Goal: Task Accomplishment & Management: Complete application form

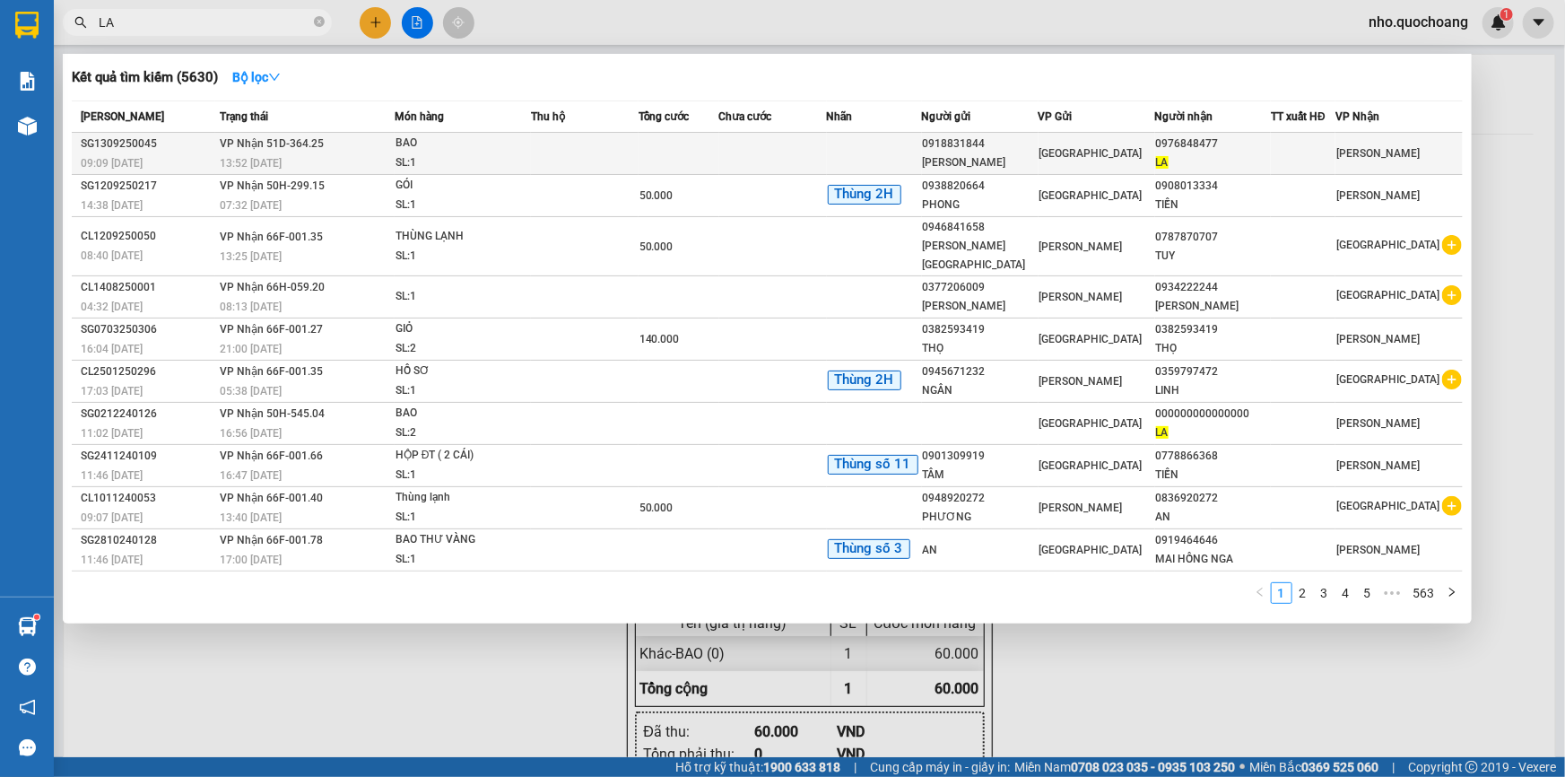
type input "LA"
click at [406, 157] on div "SL: 1" at bounding box center [463, 163] width 135 height 20
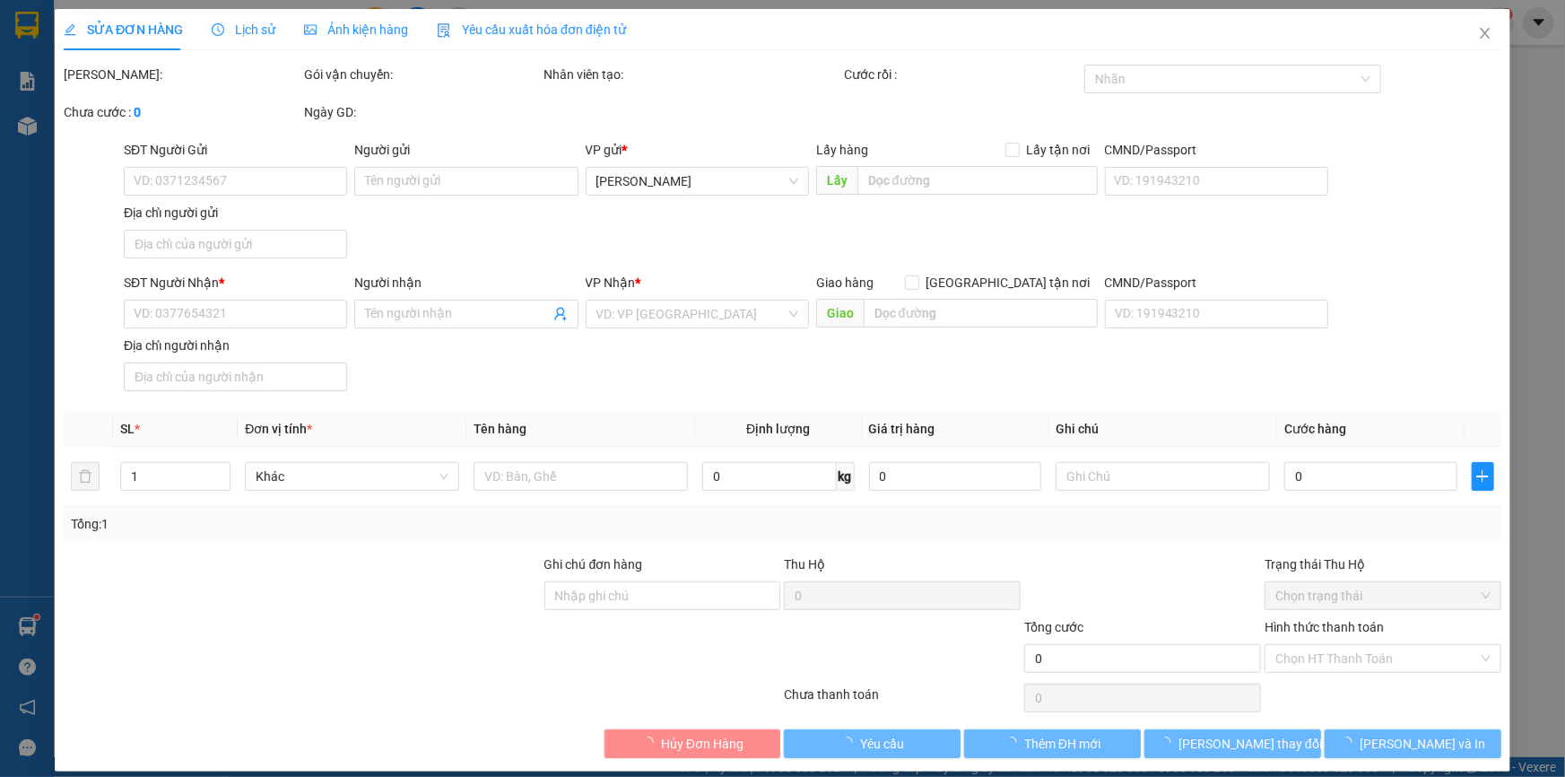
type input "0918831844"
type input "[PERSON_NAME]"
type input "TÂN THỚI NHẤT Q12"
type input "0976848477"
type input "LA"
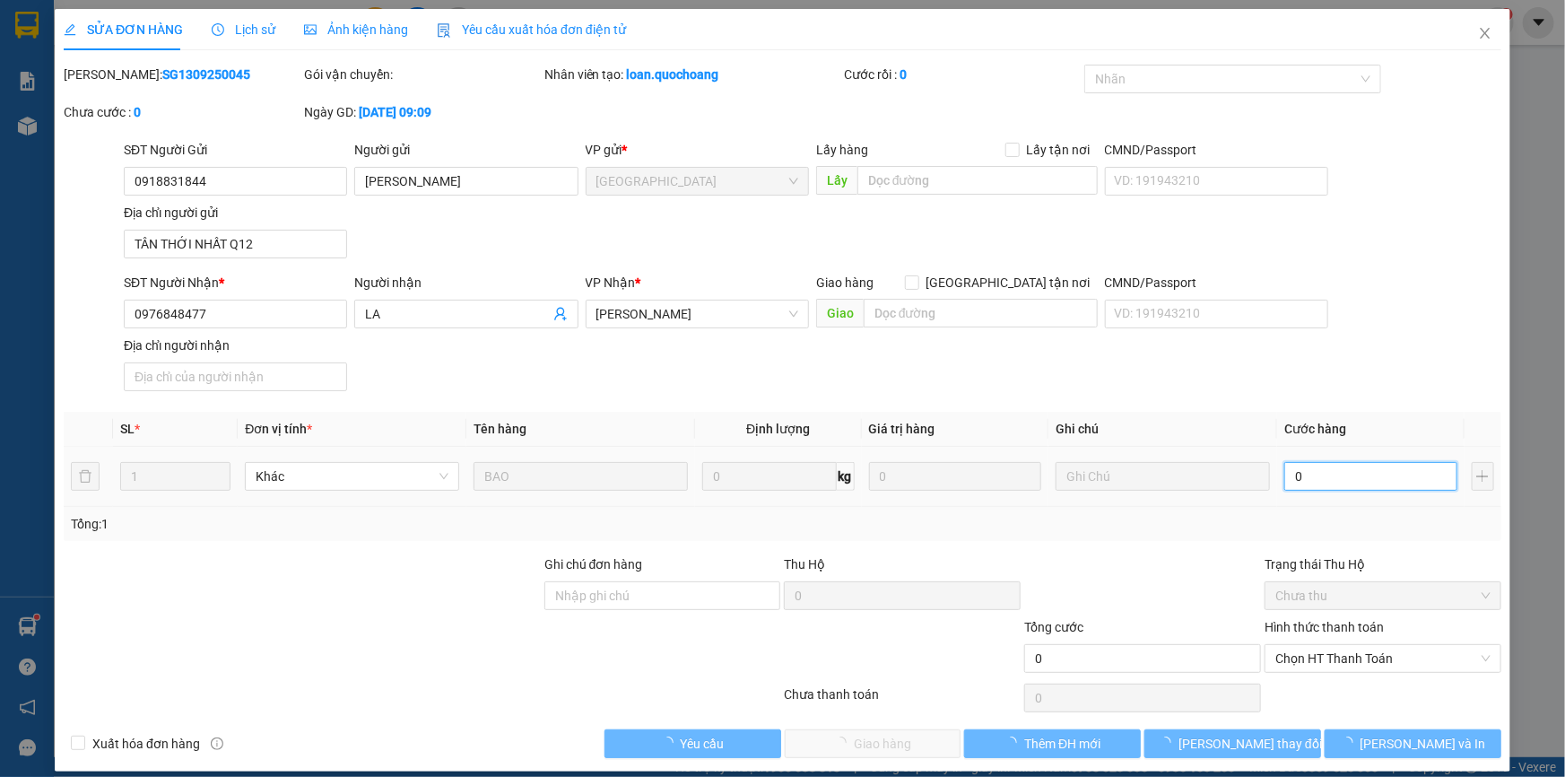
click at [1326, 483] on input "0" at bounding box center [1371, 476] width 173 height 29
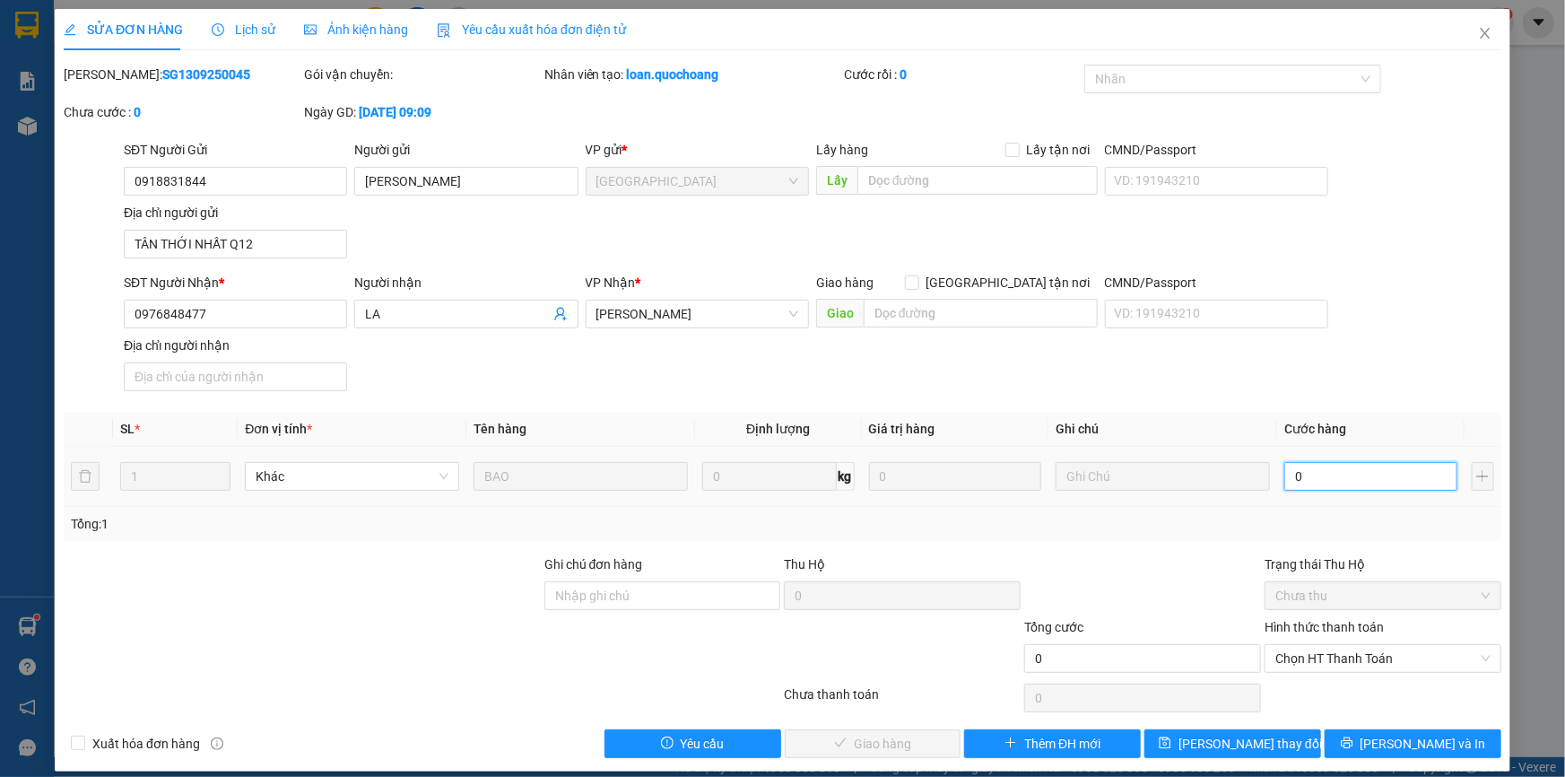
type input "4"
type input "40"
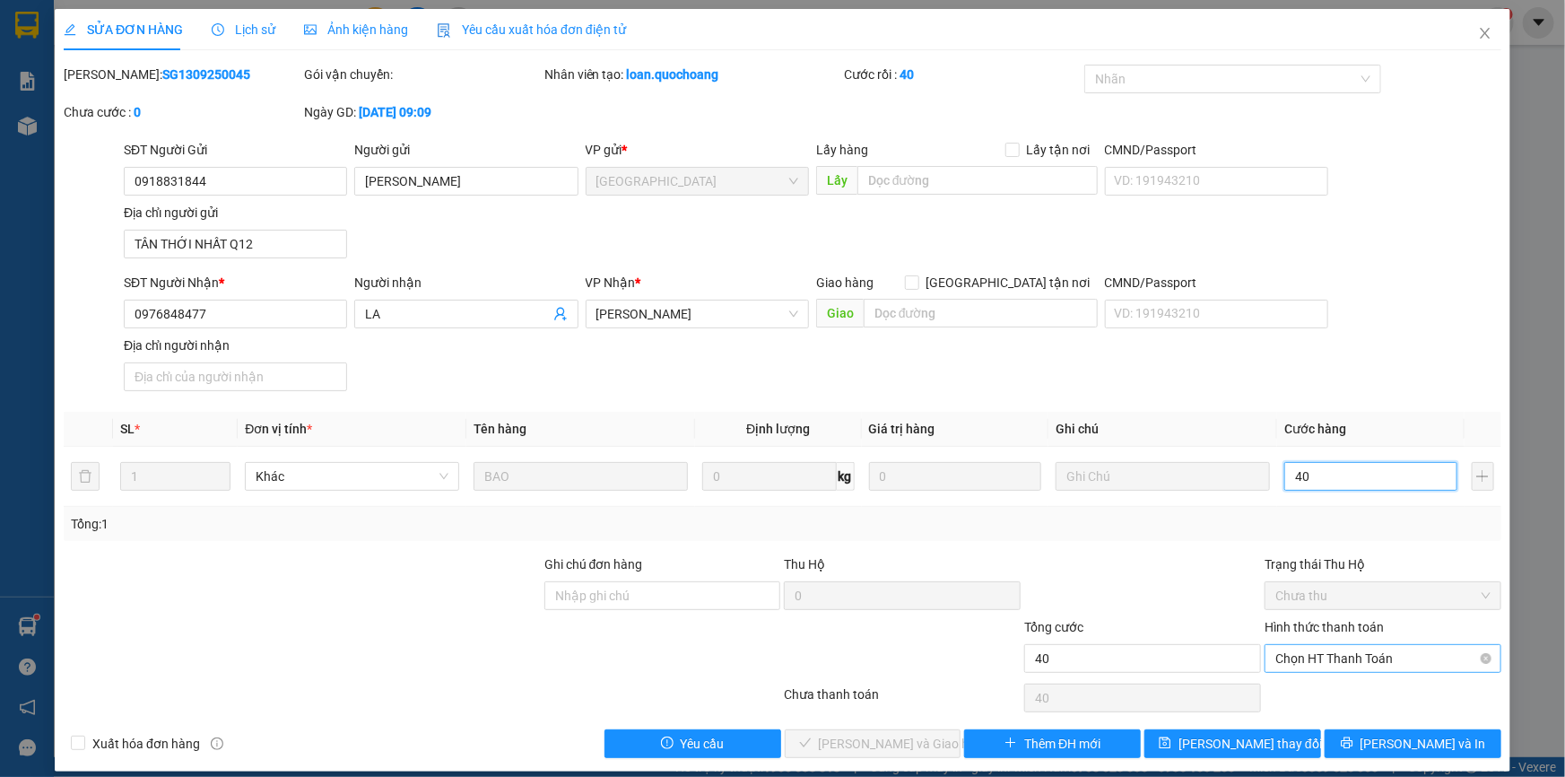
click at [1331, 660] on span "Chọn HT Thanh Toán" at bounding box center [1383, 658] width 215 height 27
type input "40"
type input "40.000"
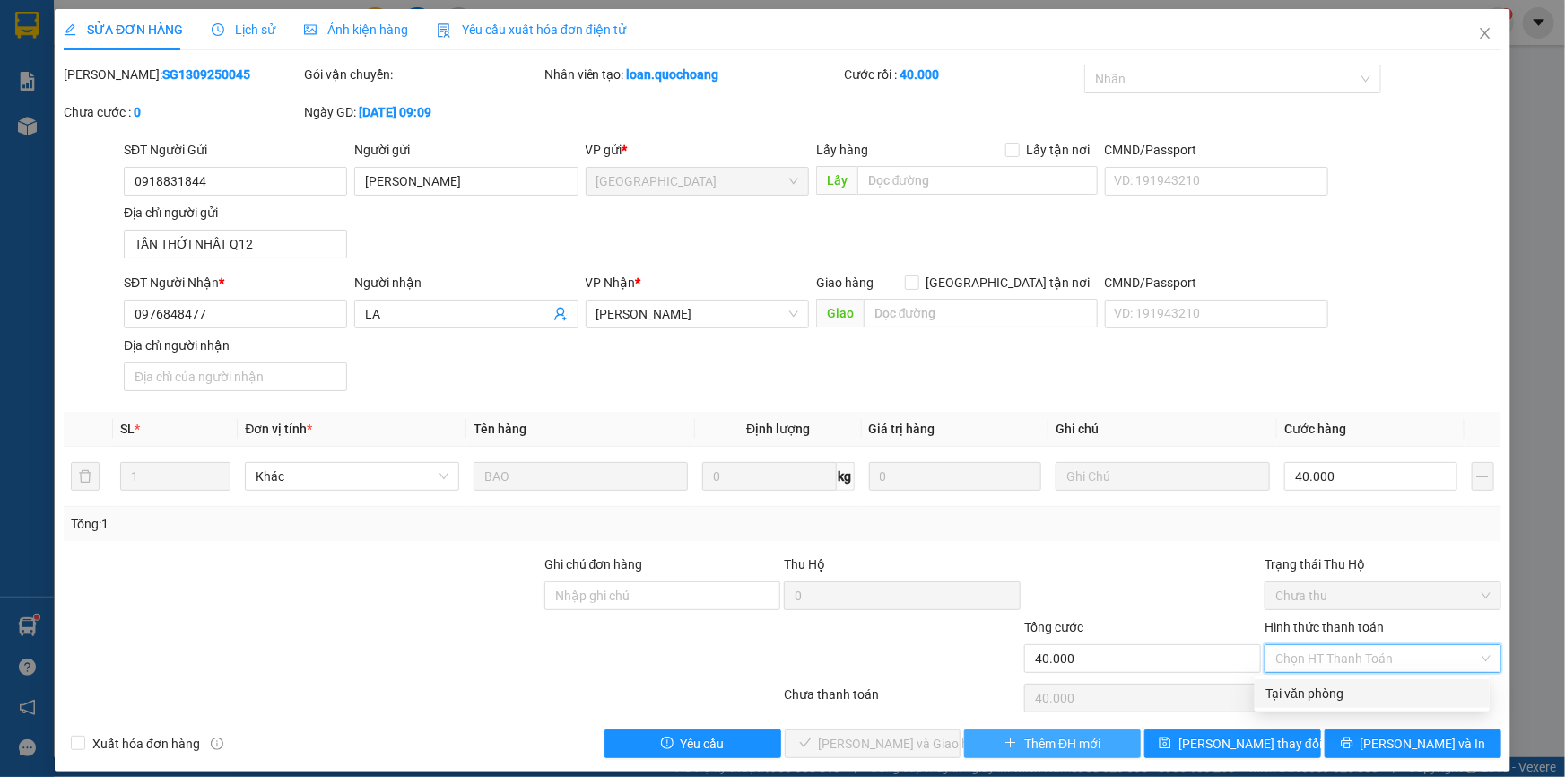
drag, startPoint x: 1337, startPoint y: 684, endPoint x: 963, endPoint y: 753, distance: 380.4
click at [1329, 684] on div "Tại văn phòng" at bounding box center [1372, 694] width 213 height 20
type input "0"
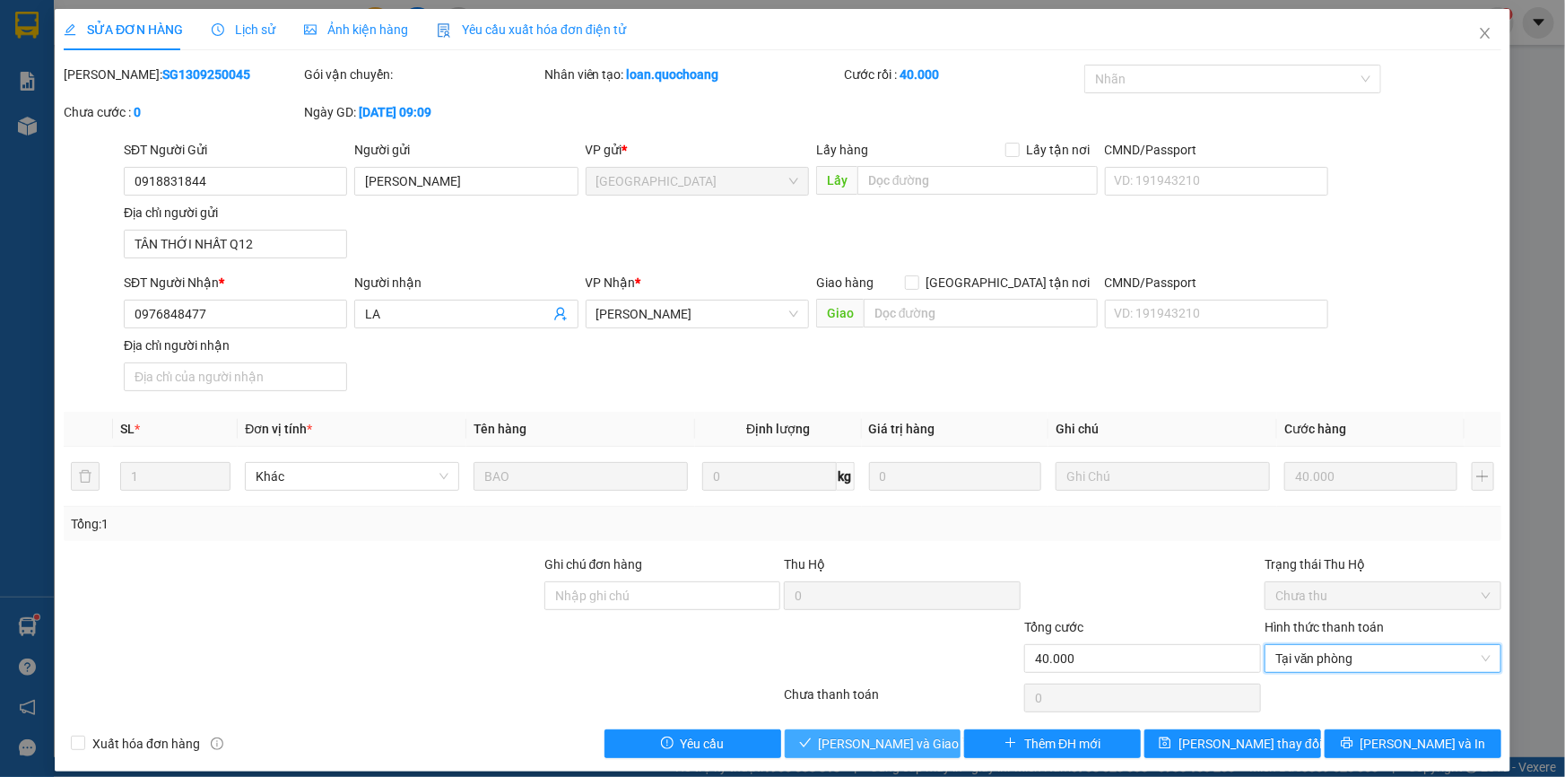
click at [875, 747] on span "[PERSON_NAME] và Giao hàng" at bounding box center [905, 744] width 172 height 20
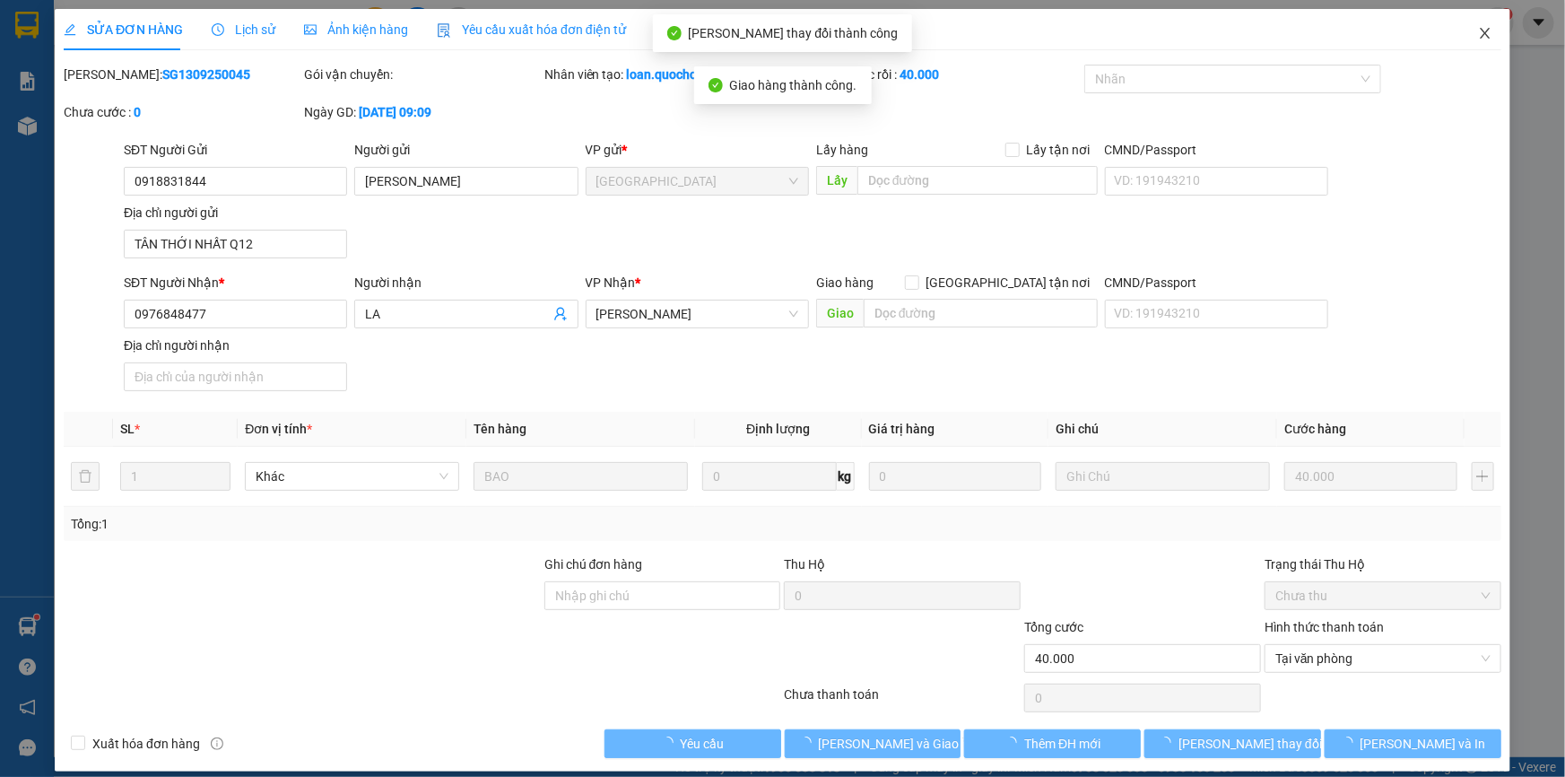
click at [1478, 36] on icon "close" at bounding box center [1485, 33] width 14 height 14
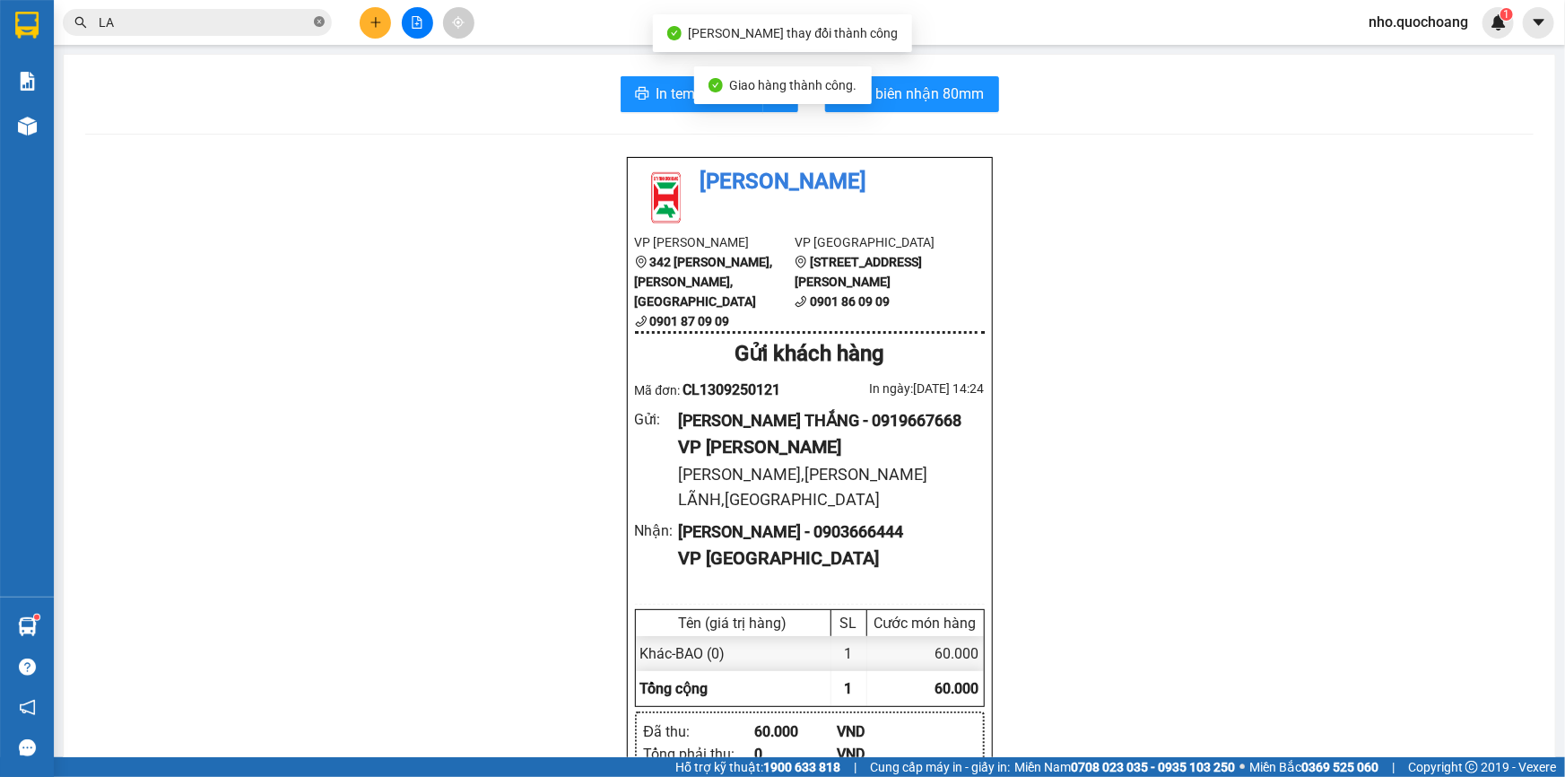
click at [314, 20] on icon "close-circle" at bounding box center [319, 21] width 11 height 11
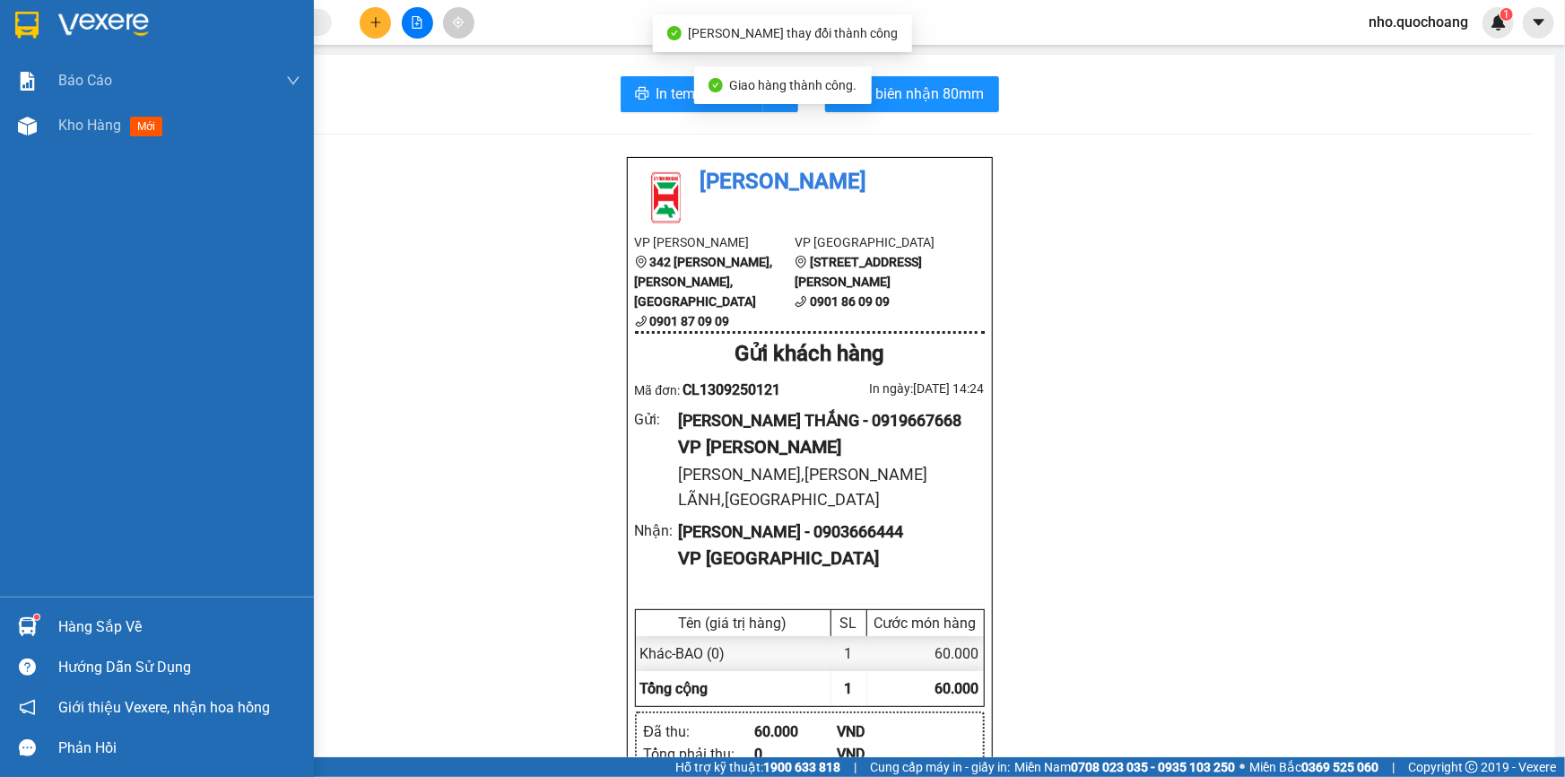
click at [125, 609] on div "Hàng sắp về" at bounding box center [157, 626] width 314 height 40
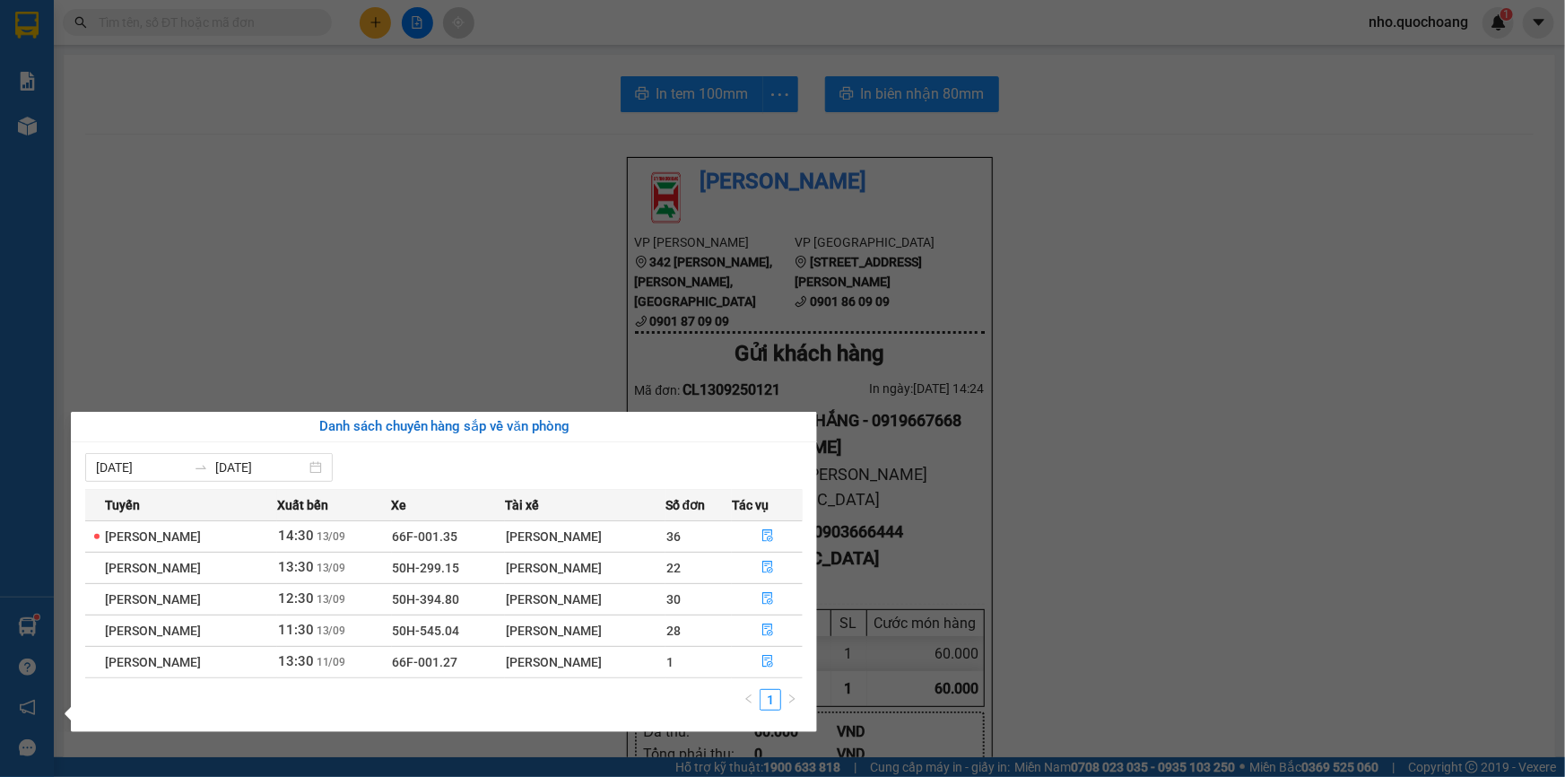
click at [344, 234] on section "Kết quả tìm kiếm ( 5630 ) Bộ lọc Mã ĐH Trạng thái Món hàng Thu hộ Tổng cước Chư…" at bounding box center [782, 388] width 1565 height 777
